Goal: Information Seeking & Learning: Learn about a topic

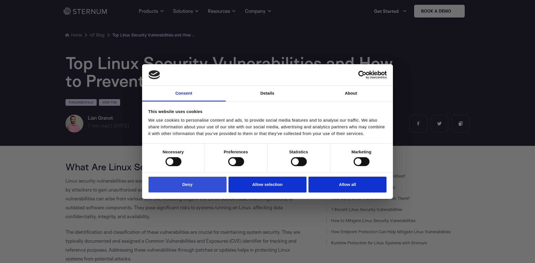
click at [186, 187] on button "Deny" at bounding box center [188, 185] width 78 height 16
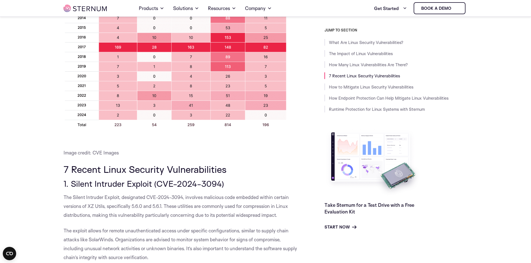
scroll to position [443, 0]
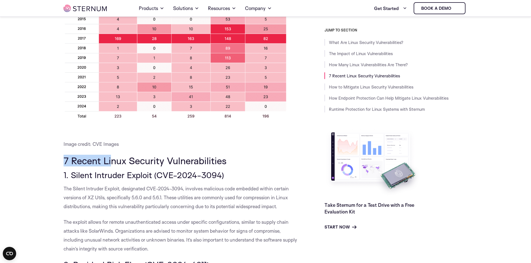
drag, startPoint x: 65, startPoint y: 160, endPoint x: 200, endPoint y: 159, distance: 134.9
click at [218, 161] on span "7 Recent Linux Security Vulnerabilities" at bounding box center [145, 161] width 163 height 12
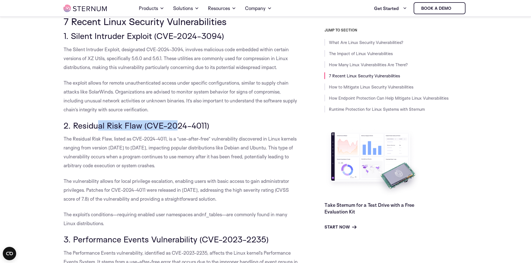
drag, startPoint x: 156, startPoint y: 116, endPoint x: 232, endPoint y: 117, distance: 75.8
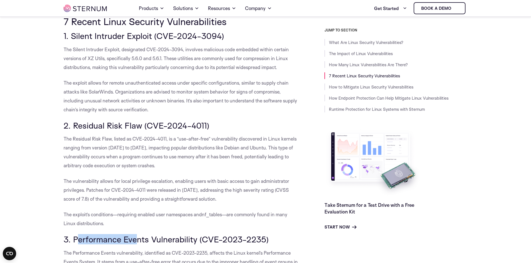
drag, startPoint x: 134, startPoint y: 234, endPoint x: 162, endPoint y: 234, distance: 28.4
click at [146, 219] on p "The exploit’s conditions—requiring enabled user namespaces and nf_tables —are c…" at bounding box center [182, 219] width 236 height 18
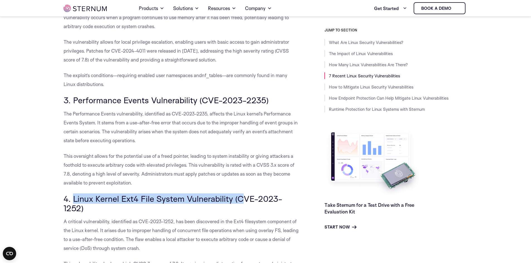
drag, startPoint x: 116, startPoint y: 195, endPoint x: 250, endPoint y: 193, distance: 134.1
click at [250, 194] on span "4. Linux Kernel Ext4 File System Vulnerability (CVE-2023-1252)" at bounding box center [173, 204] width 219 height 20
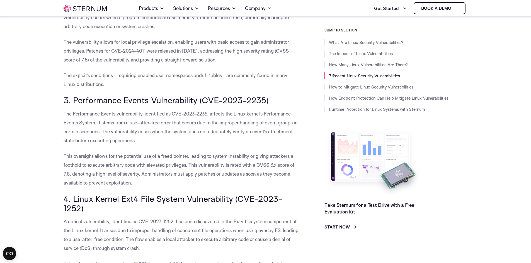
click at [140, 178] on p "This oversight allows for the potential use of a freed pointer, leading to syst…" at bounding box center [182, 170] width 236 height 36
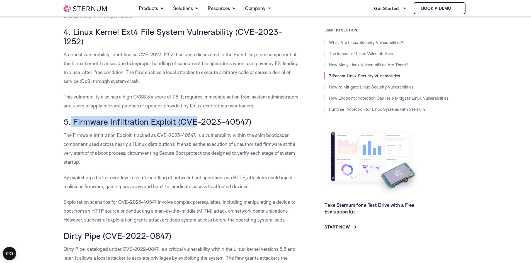
drag, startPoint x: 71, startPoint y: 122, endPoint x: 202, endPoint y: 117, distance: 130.8
click at [225, 120] on span "5. Firmware Infiltration Exploit (CVE-2023-40547)" at bounding box center [158, 122] width 188 height 10
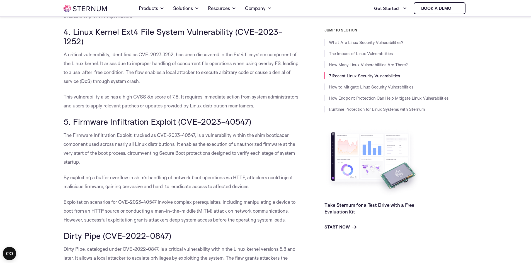
click at [150, 100] on p "This vulnerability also has a high CVSS 3.x score of 7.8. It requires immediate…" at bounding box center [182, 102] width 236 height 18
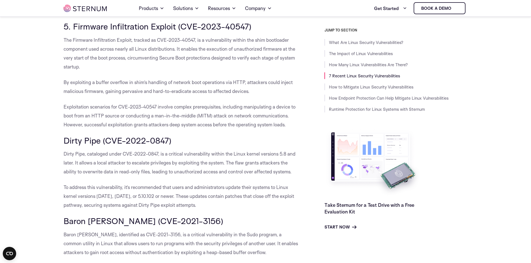
scroll to position [1028, 0]
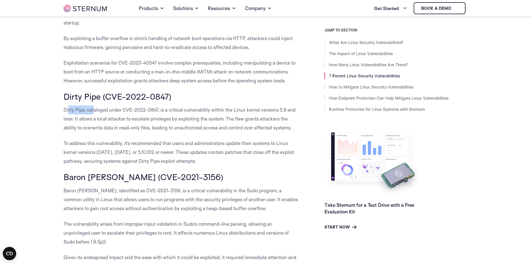
drag, startPoint x: 104, startPoint y: 103, endPoint x: 155, endPoint y: 105, distance: 50.7
click at [139, 103] on div "What Are Linux Security Vulnerabilities? Linux security vulnerabilities are wea…" at bounding box center [182, 199] width 236 height 2146
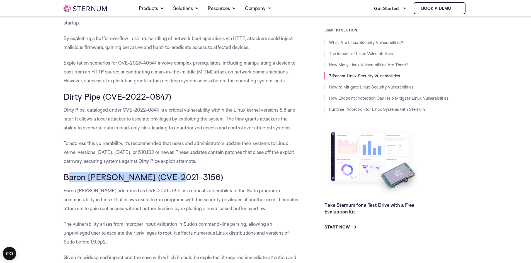
drag, startPoint x: 70, startPoint y: 174, endPoint x: 190, endPoint y: 174, distance: 119.6
click at [190, 174] on span "Baron [PERSON_NAME] (CVE-2021-3156)" at bounding box center [144, 177] width 160 height 10
click at [193, 157] on p "To address this vulnerability, it’s recommended that users and administrators u…" at bounding box center [182, 152] width 236 height 27
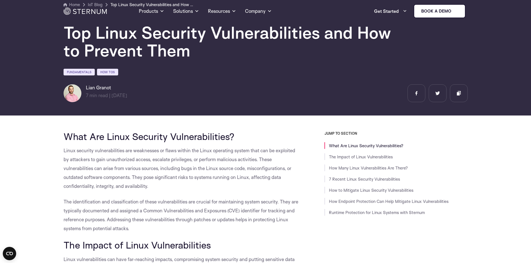
scroll to position [0, 0]
